Goal: Entertainment & Leisure: Consume media (video, audio)

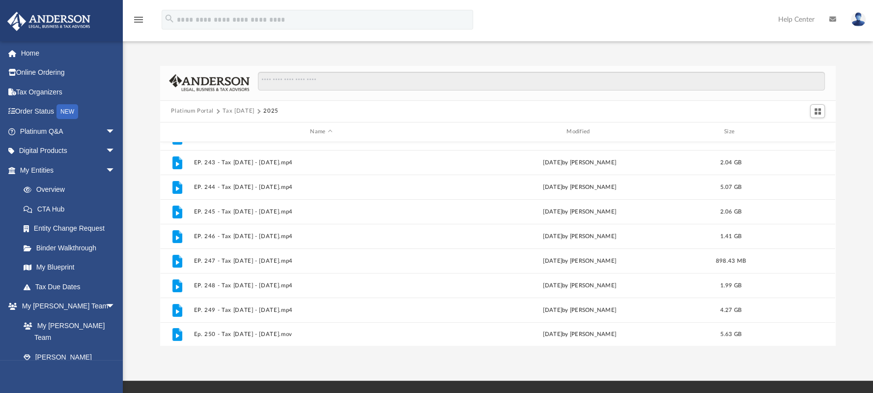
scroll to position [189, 0]
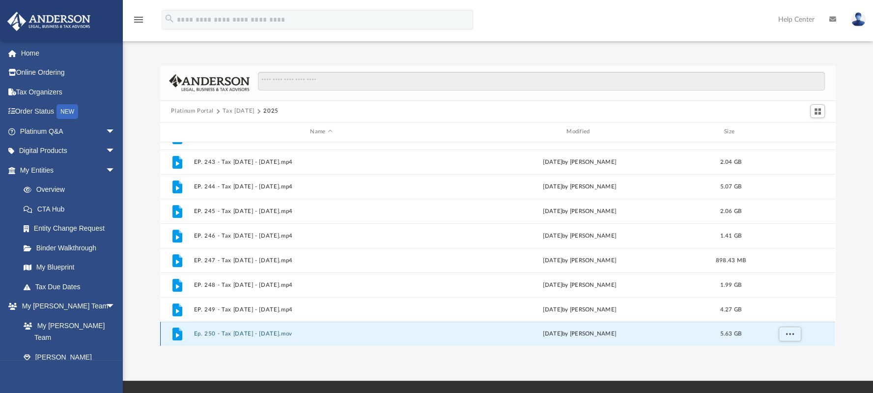
click at [286, 334] on button "Ep. 250 - Tax [DATE] - [DATE].mov" at bounding box center [321, 333] width 254 height 6
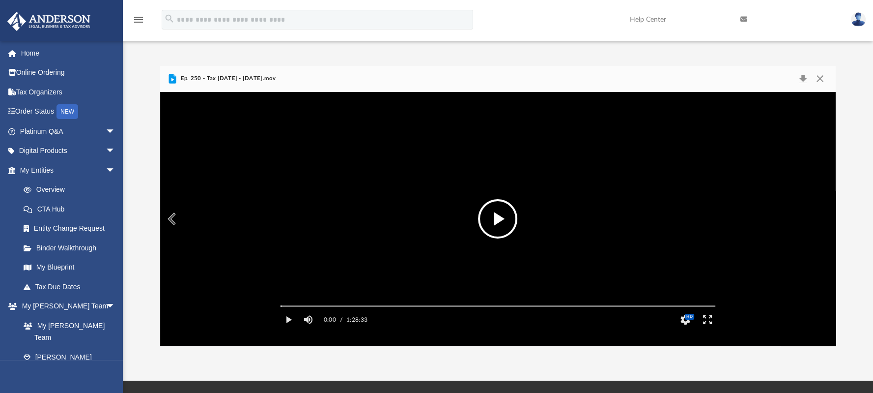
click at [490, 208] on button "File preview" at bounding box center [497, 218] width 39 height 39
click at [685, 319] on span "HD" at bounding box center [689, 316] width 9 height 6
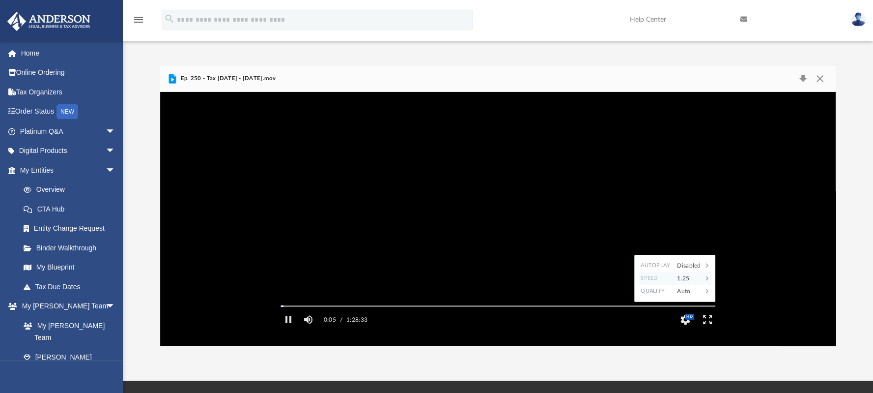
click at [689, 284] on div "1.25" at bounding box center [687, 278] width 30 height 13
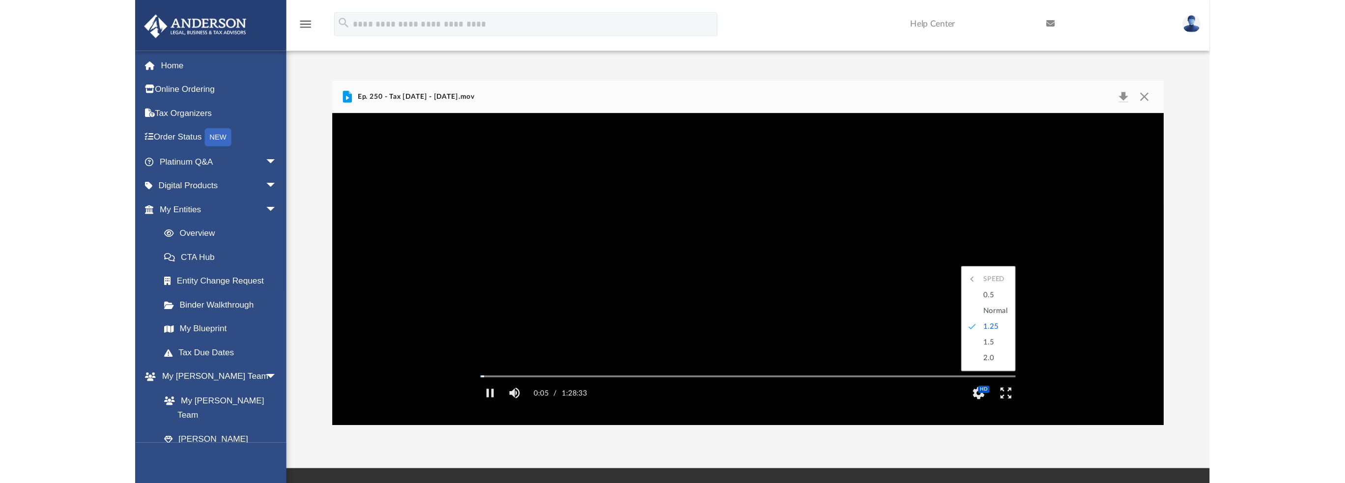
scroll to position [0, 0]
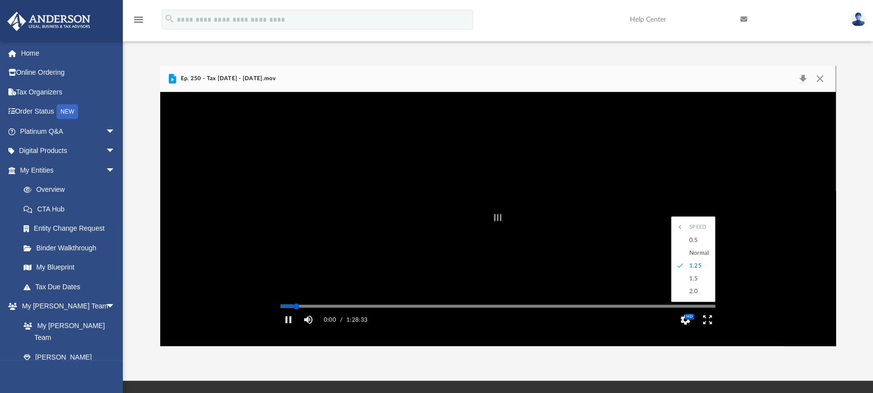
drag, startPoint x: 281, startPoint y: 320, endPoint x: 297, endPoint y: 330, distance: 18.3
click at [297, 330] on div "Autoplay Disabled Speed 1.25 Quality Auto Subtitles/CC Off Audio Autoplay Disab…" at bounding box center [497, 218] width 675 height 253
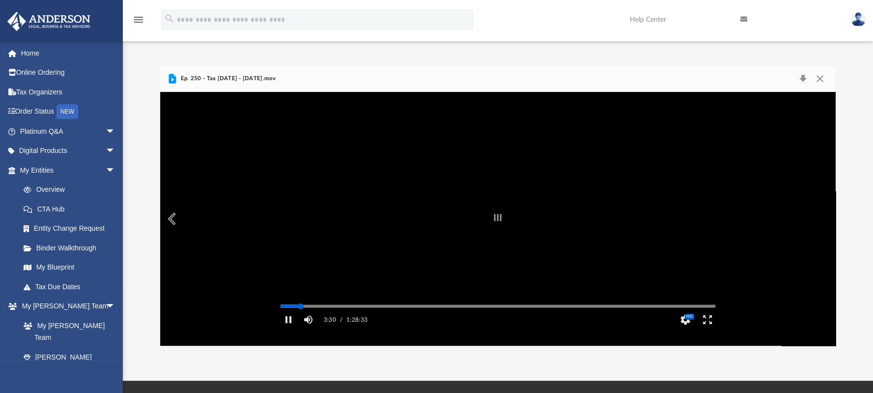
click at [301, 322] on div "Autoplay Disabled Speed 1.25 Quality Auto Subtitles/CC Off Audio Autoplay Disab…" at bounding box center [497, 218] width 675 height 253
drag, startPoint x: 303, startPoint y: 322, endPoint x: 311, endPoint y: 320, distance: 9.1
click at [311, 320] on div "Autoplay Disabled Speed 1.25 Quality Auto Subtitles/CC Off Audio Autoplay Disab…" at bounding box center [497, 218] width 675 height 253
drag, startPoint x: 311, startPoint y: 320, endPoint x: 317, endPoint y: 320, distance: 5.9
click at [317, 320] on div "Autoplay Disabled Speed 1.25 Quality Auto Subtitles/CC Off Audio Autoplay Disab…" at bounding box center [497, 218] width 675 height 253
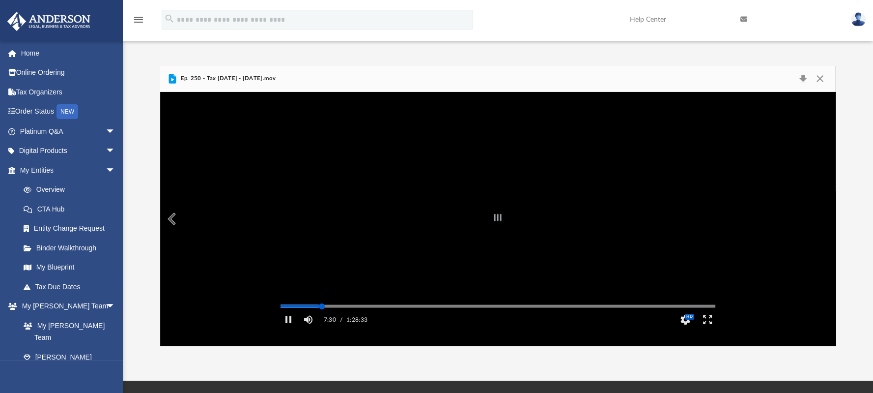
drag, startPoint x: 318, startPoint y: 320, endPoint x: 323, endPoint y: 320, distance: 4.9
click at [323, 320] on div "Autoplay Disabled Speed 1.25 Quality Auto Subtitles/CC Off Audio Autoplay Disab…" at bounding box center [497, 218] width 675 height 253
drag, startPoint x: 324, startPoint y: 319, endPoint x: 330, endPoint y: 319, distance: 6.4
click at [330, 319] on div "Autoplay Disabled Speed 1.25 Quality Auto Subtitles/CC Off Audio Autoplay Disab…" at bounding box center [497, 218] width 675 height 253
drag, startPoint x: 331, startPoint y: 321, endPoint x: 326, endPoint y: 317, distance: 6.0
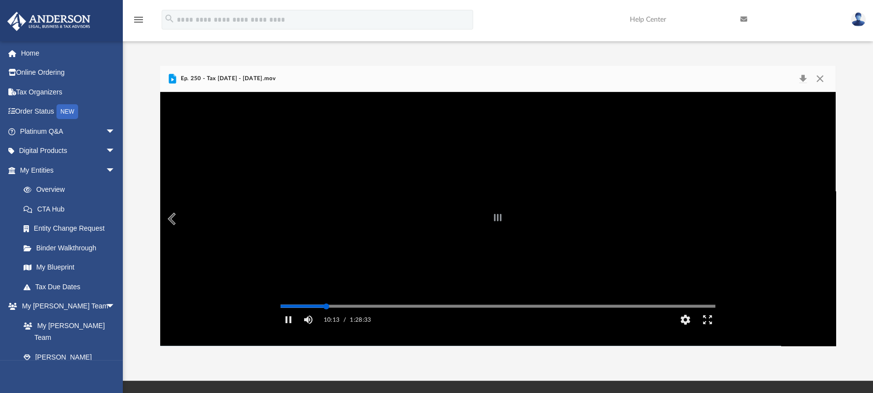
click at [326, 317] on div "Autoplay Disabled Speed 1.25 Quality Auto Subtitles/CC Off Audio Autoplay Disab…" at bounding box center [497, 218] width 675 height 253
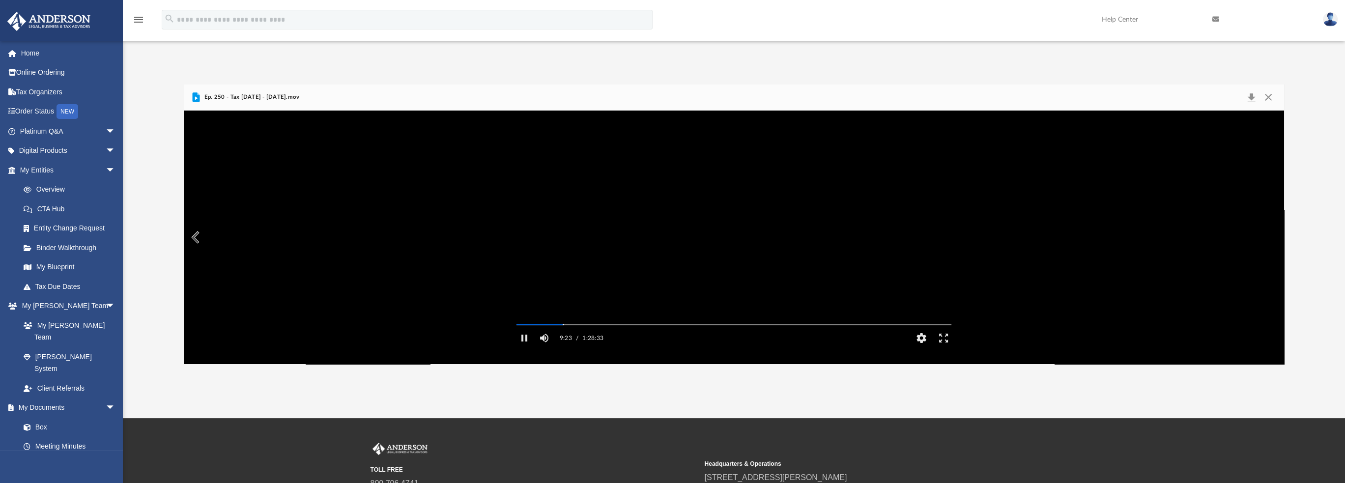
scroll to position [216, 1092]
click at [714, 247] on video "File preview" at bounding box center [733, 237] width 450 height 225
